Goal: Transaction & Acquisition: Purchase product/service

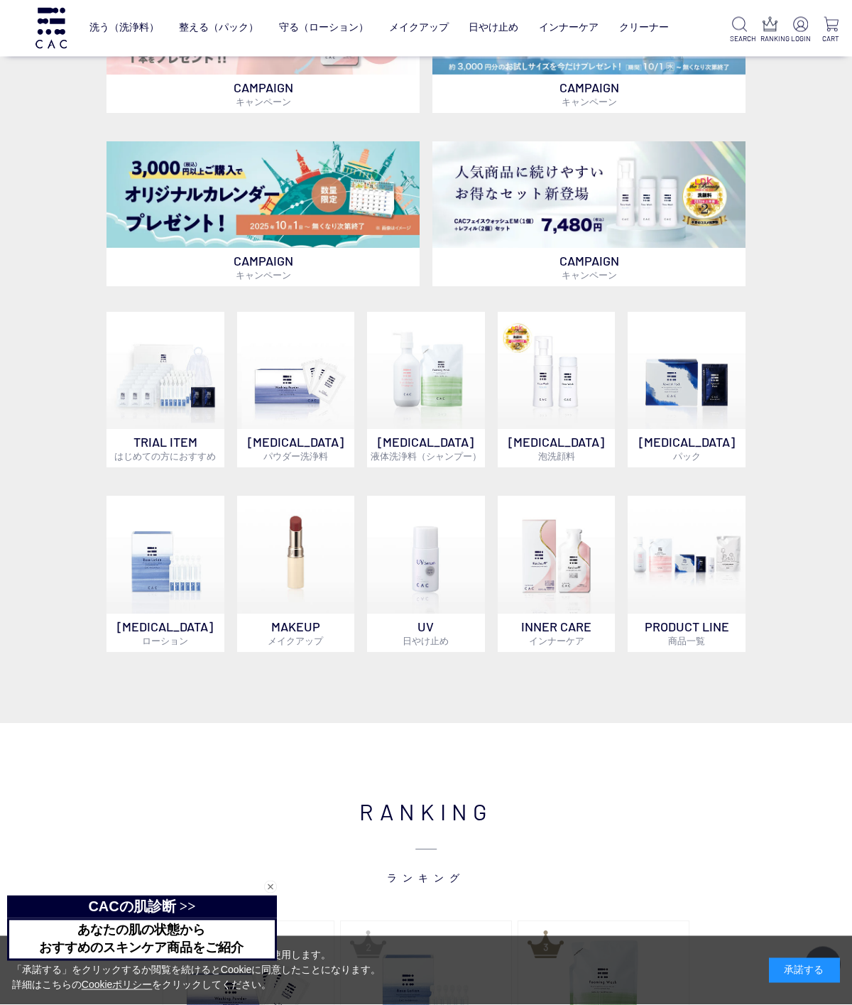
scroll to position [431, 0]
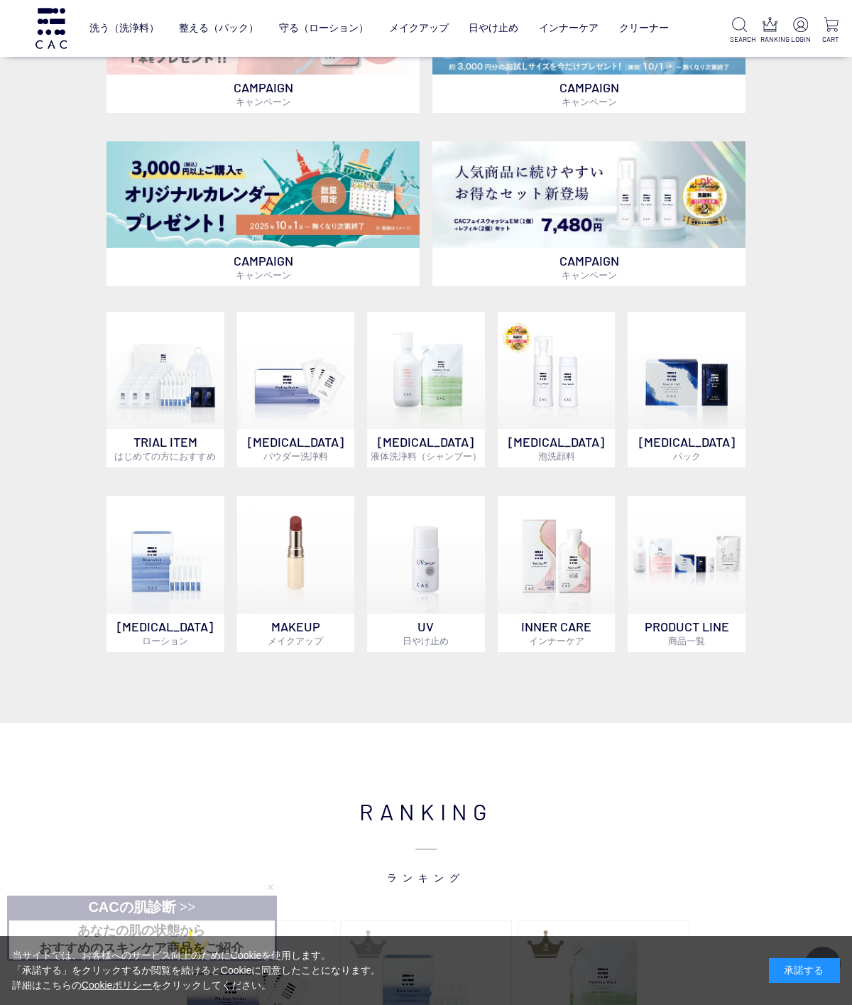
click at [694, 626] on p "PRODUCT LINE 商品一覧" at bounding box center [687, 632] width 118 height 38
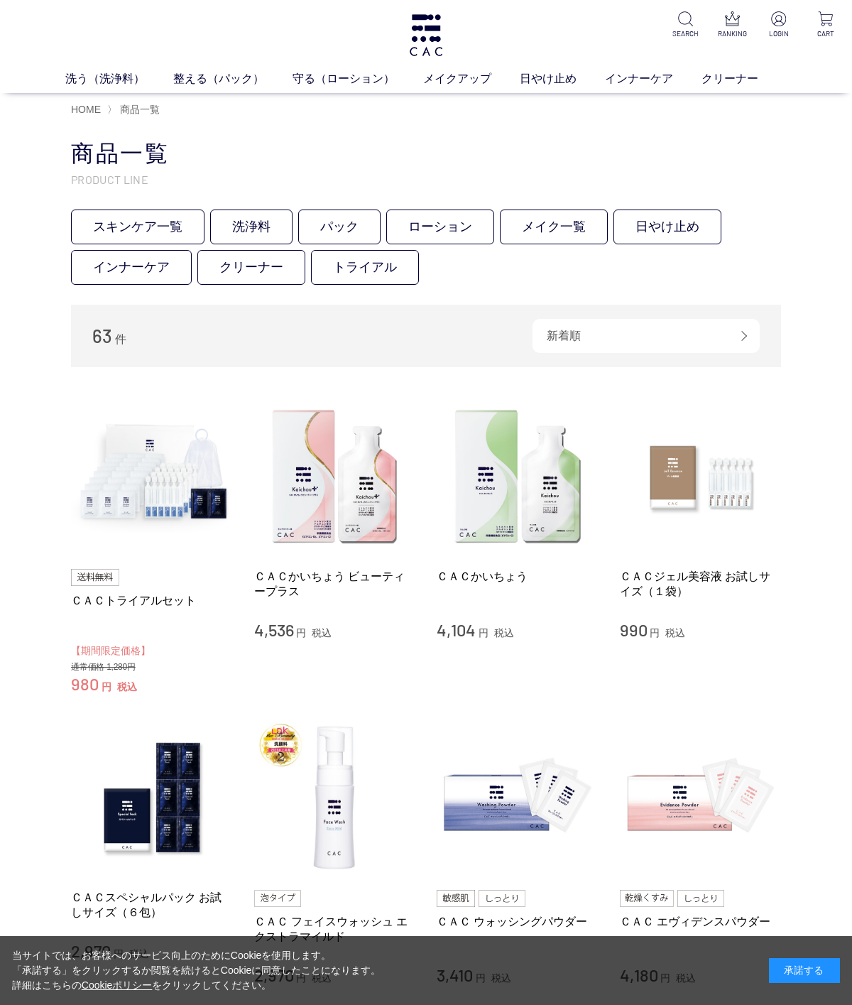
click at [253, 266] on link "クリーナー" at bounding box center [251, 267] width 108 height 35
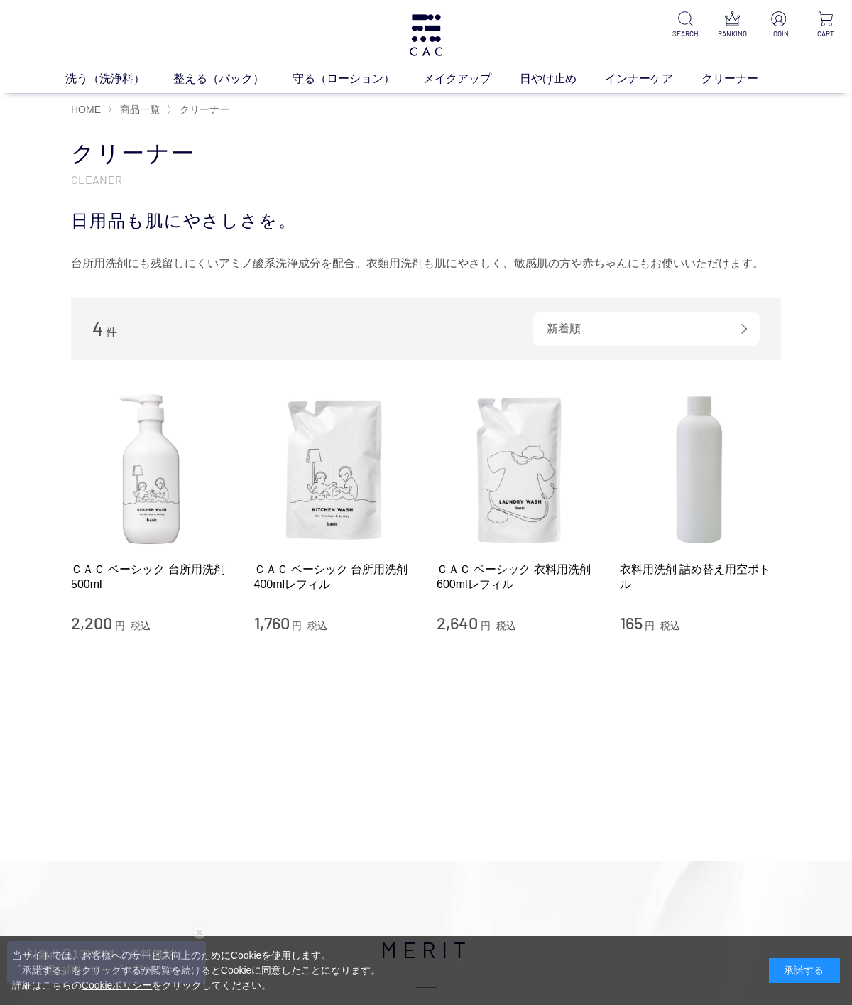
click at [516, 467] on img at bounding box center [518, 469] width 162 height 162
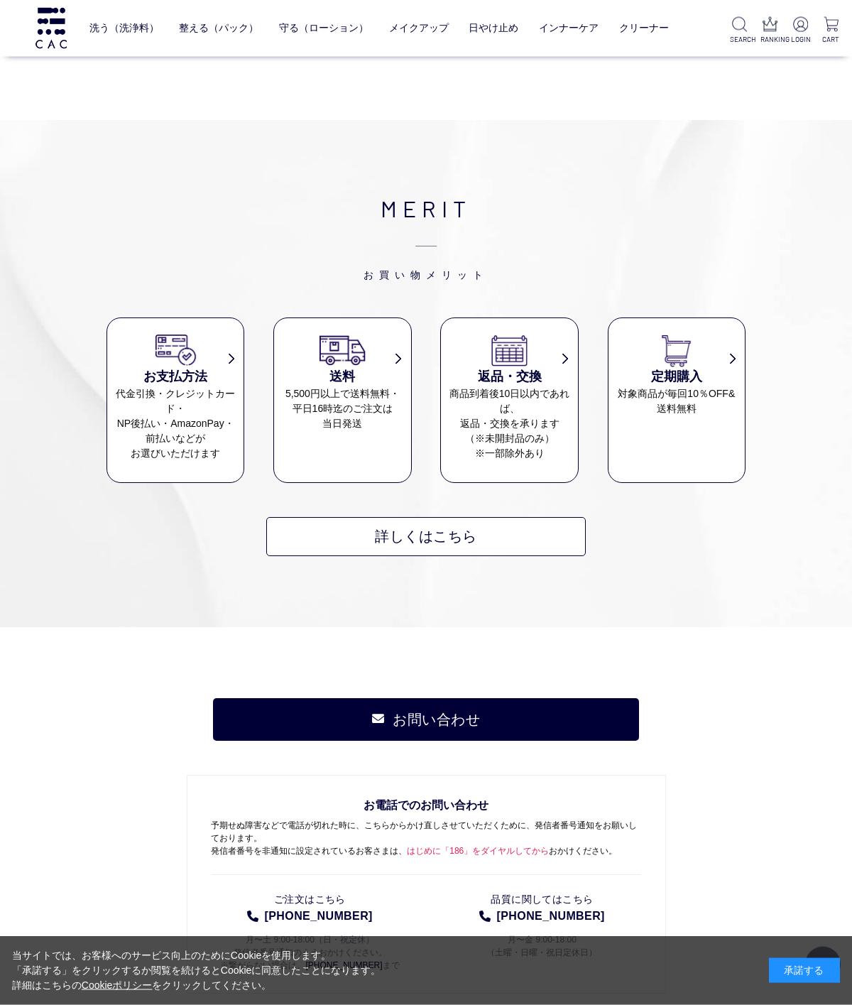
scroll to position [1875, 0]
